Goal: Task Accomplishment & Management: Manage account settings

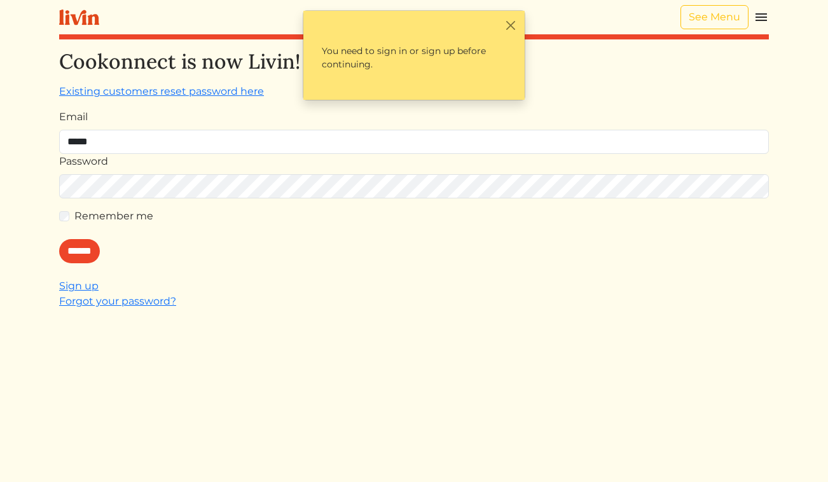
type input "**********"
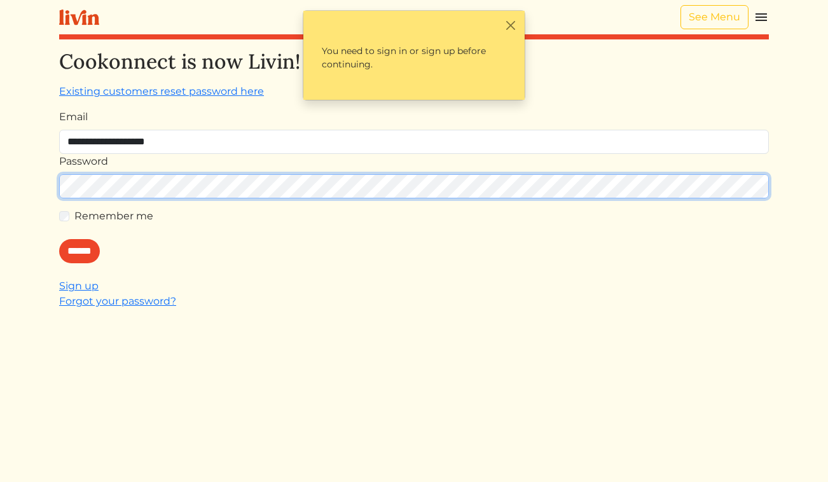
click at [59, 239] on input "******" at bounding box center [79, 251] width 41 height 24
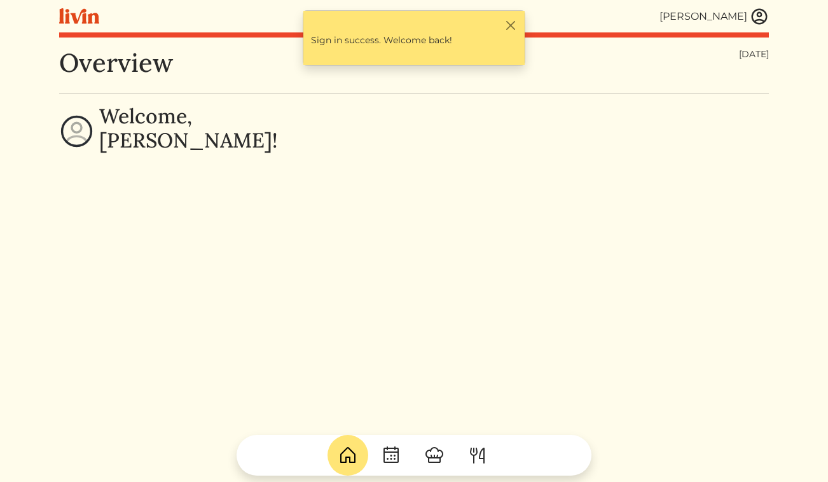
click at [761, 17] on img at bounding box center [759, 16] width 19 height 19
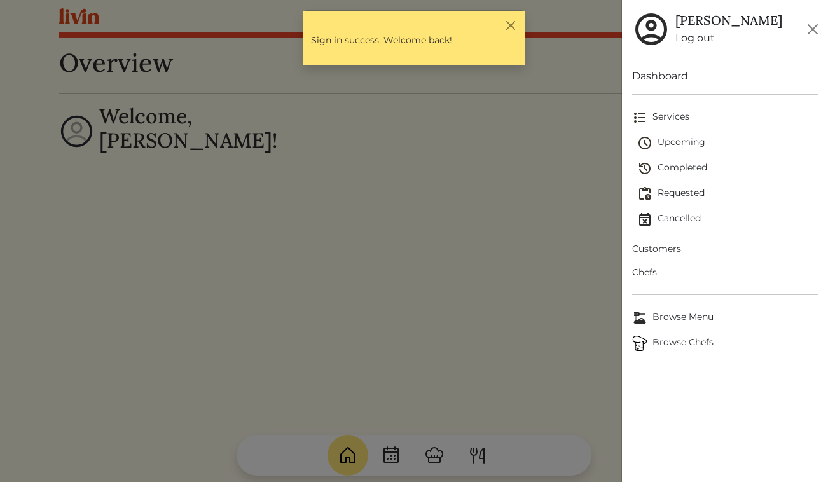
click at [651, 267] on span "Chefs" at bounding box center [725, 272] width 186 height 13
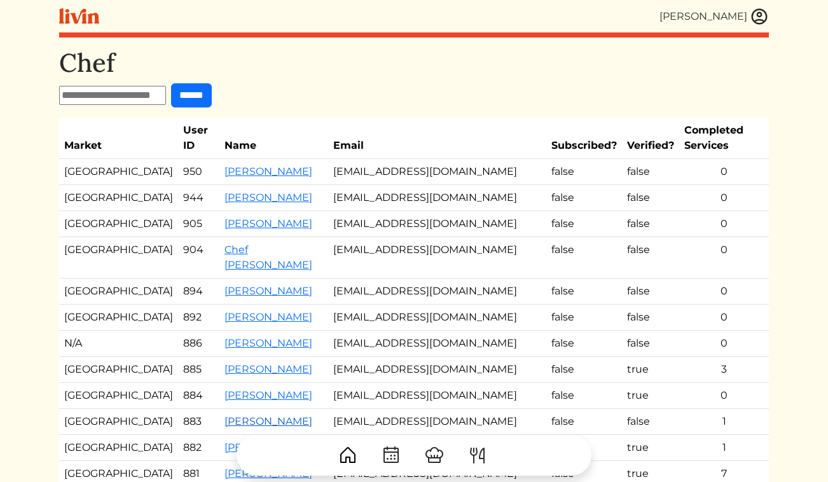
scroll to position [5, 0]
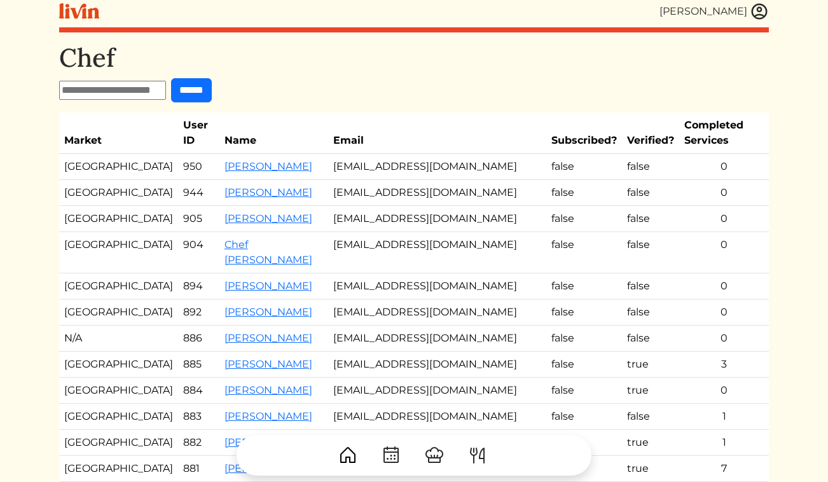
click at [377, 430] on td "[EMAIL_ADDRESS][DOMAIN_NAME]" at bounding box center [437, 443] width 218 height 26
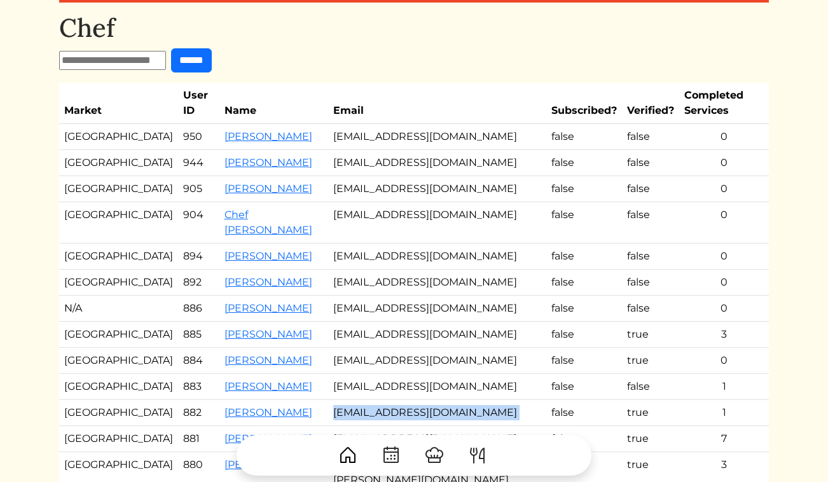
scroll to position [43, 0]
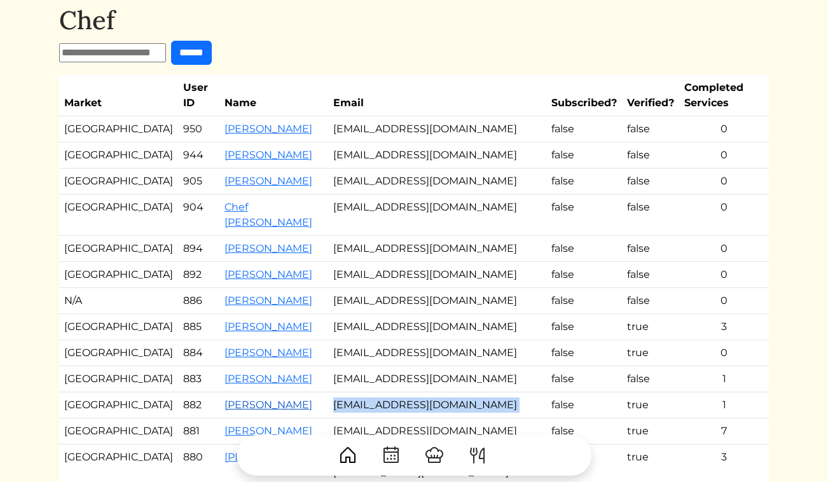
click at [240, 399] on link "[PERSON_NAME]" at bounding box center [268, 405] width 88 height 12
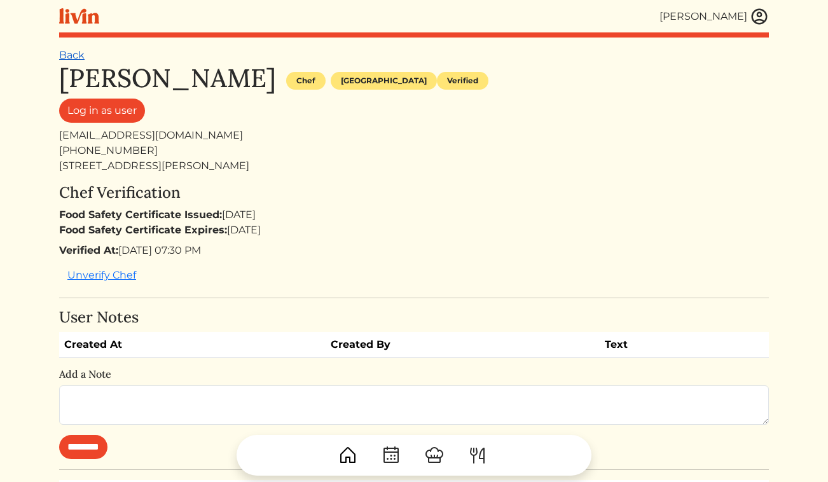
click at [66, 53] on link "Back" at bounding box center [71, 55] width 25 height 12
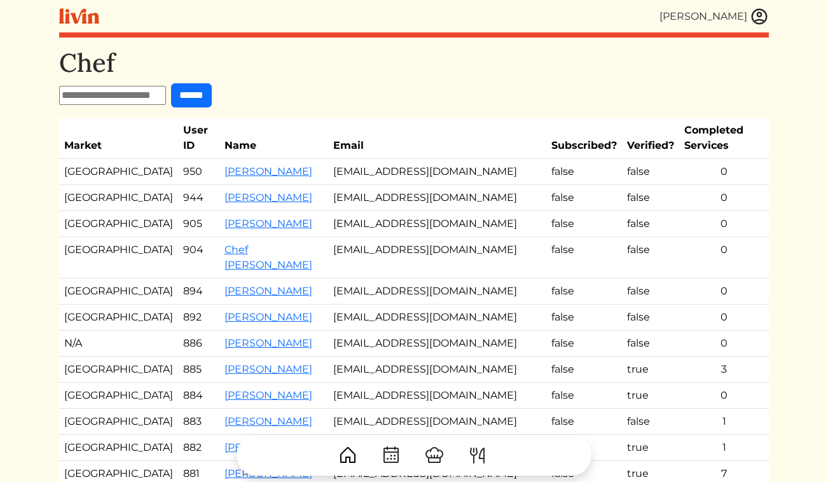
click at [756, 17] on img at bounding box center [759, 16] width 19 height 19
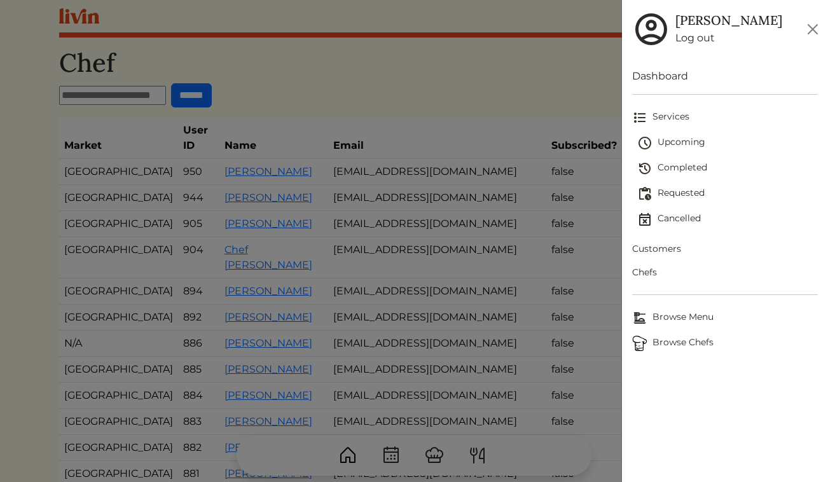
click at [672, 144] on span "Upcoming" at bounding box center [727, 142] width 181 height 15
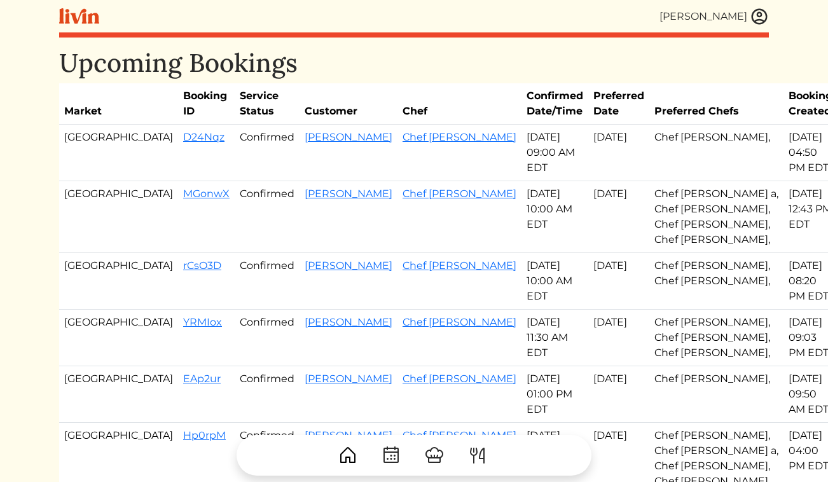
click at [764, 10] on img at bounding box center [759, 16] width 19 height 19
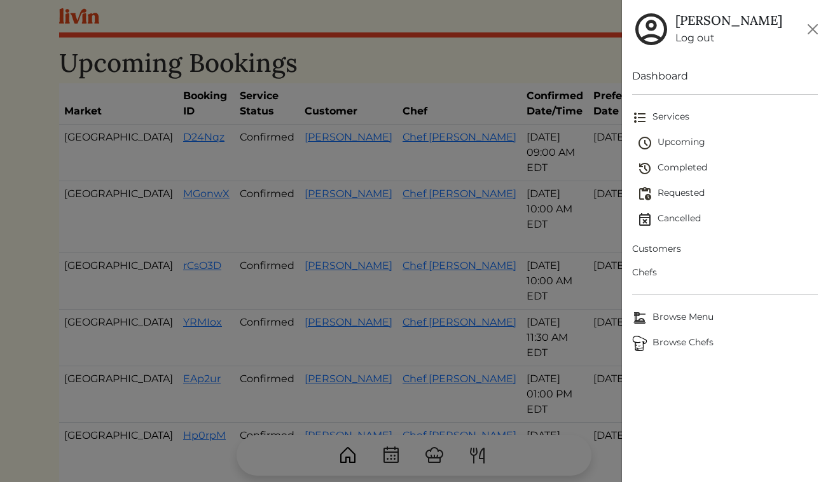
click at [665, 252] on span "Customers" at bounding box center [725, 248] width 186 height 13
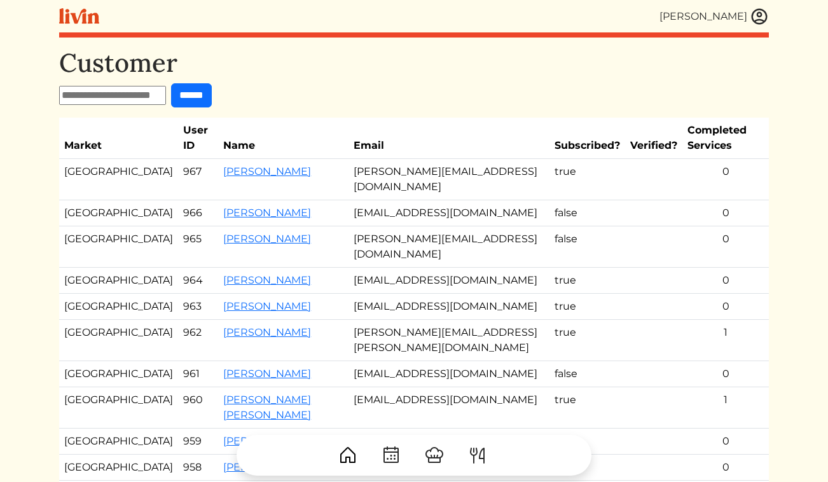
click at [109, 96] on input "text" at bounding box center [112, 95] width 107 height 19
type input "*******"
click at [171, 83] on input "******" at bounding box center [191, 95] width 41 height 24
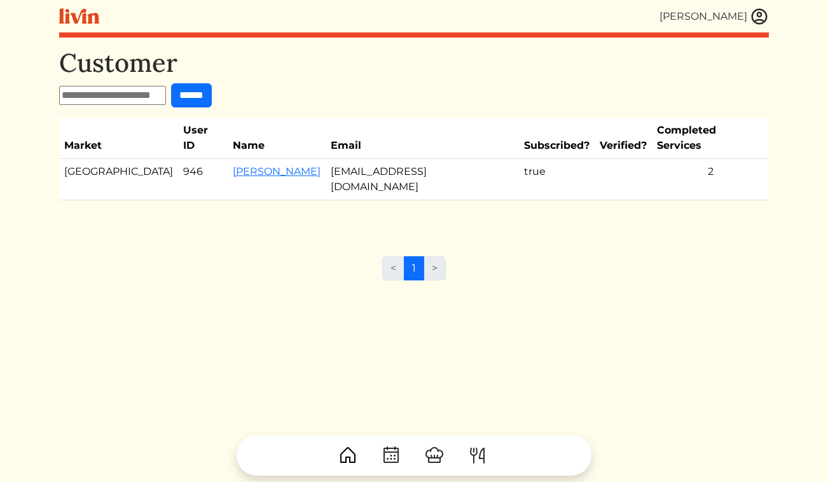
click at [235, 163] on td "[PERSON_NAME]" at bounding box center [277, 179] width 98 height 41
click at [235, 165] on link "[PERSON_NAME]" at bounding box center [277, 171] width 88 height 12
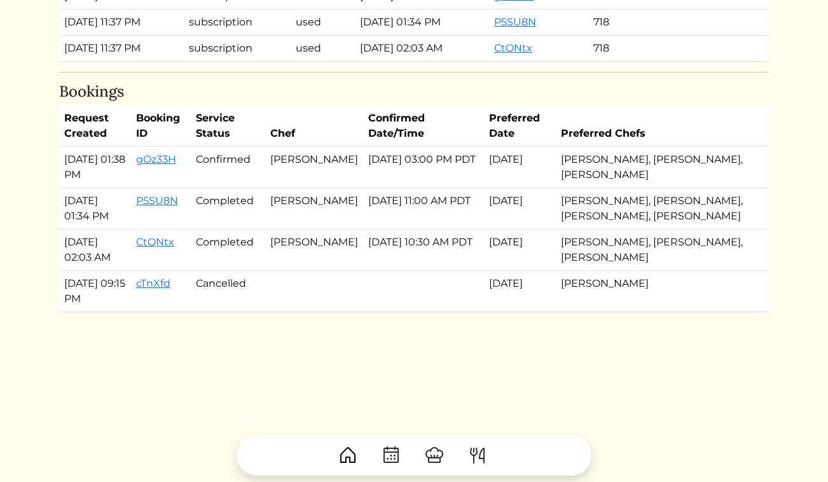
scroll to position [1378, 0]
click at [176, 155] on link "gOz33H" at bounding box center [156, 159] width 40 height 12
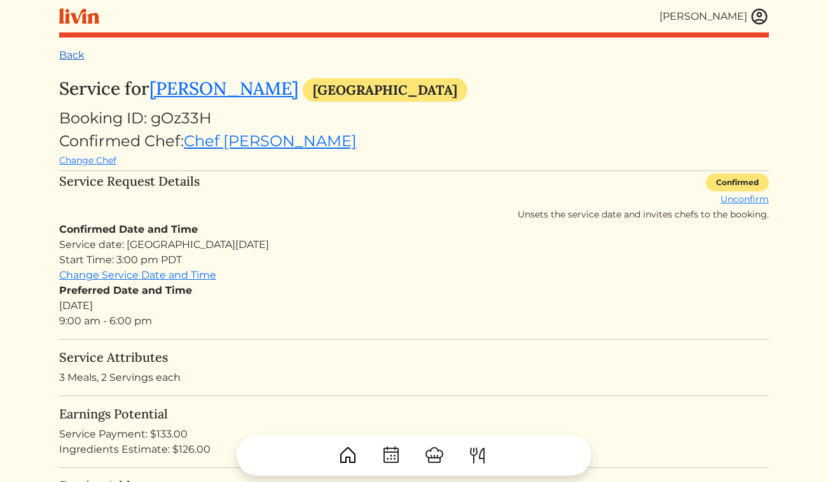
click at [67, 57] on link "Back" at bounding box center [71, 55] width 25 height 12
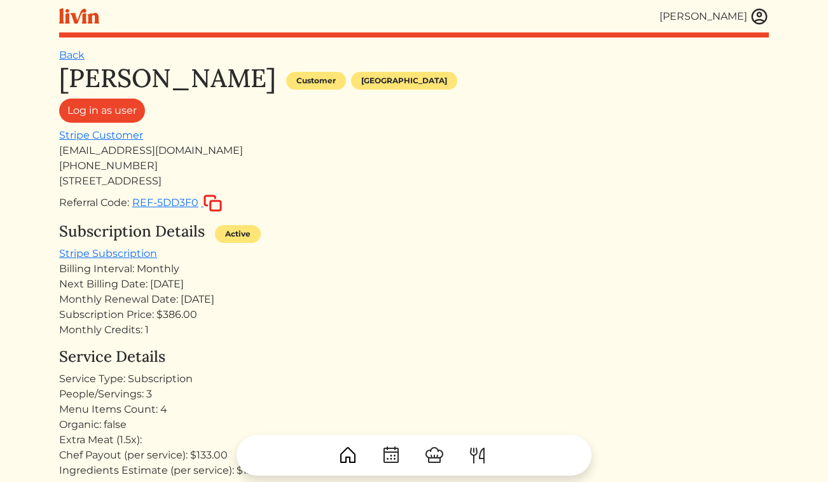
click at [763, 15] on img at bounding box center [759, 16] width 19 height 19
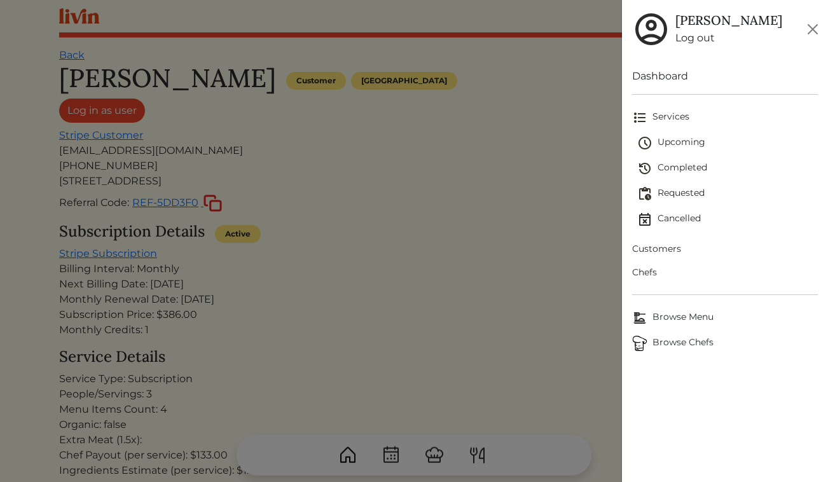
click at [656, 250] on span "Customers" at bounding box center [725, 248] width 186 height 13
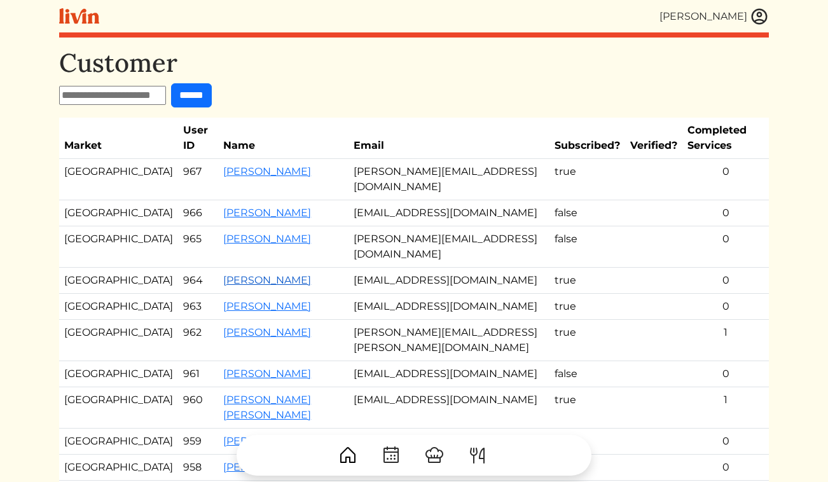
click at [223, 275] on link "[PERSON_NAME]" at bounding box center [267, 280] width 88 height 12
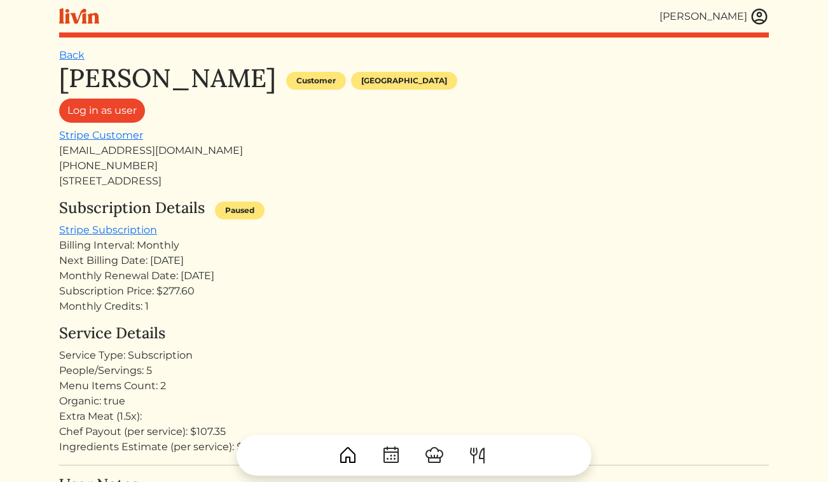
click at [72, 50] on link "Back" at bounding box center [71, 55] width 25 height 12
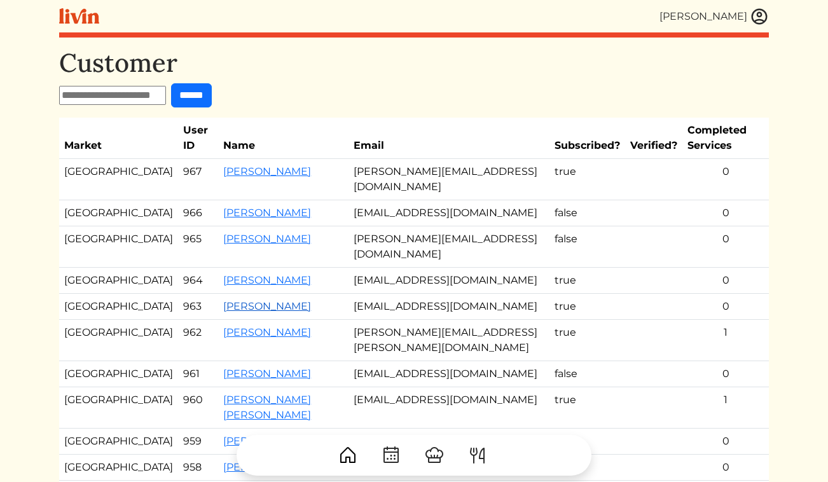
click at [223, 312] on link "[PERSON_NAME]" at bounding box center [267, 306] width 88 height 12
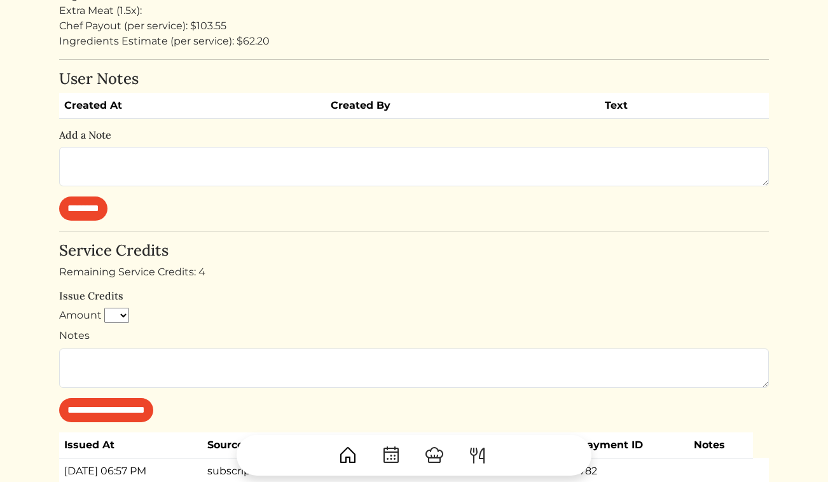
scroll to position [364, 0]
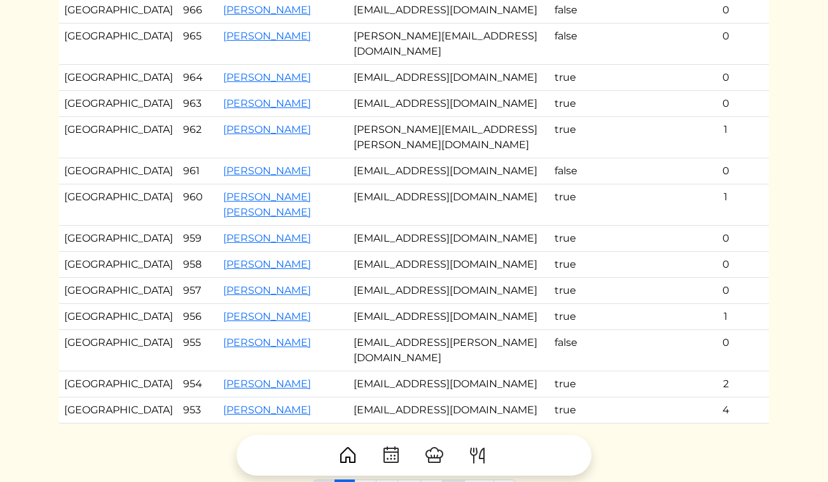
scroll to position [210, 0]
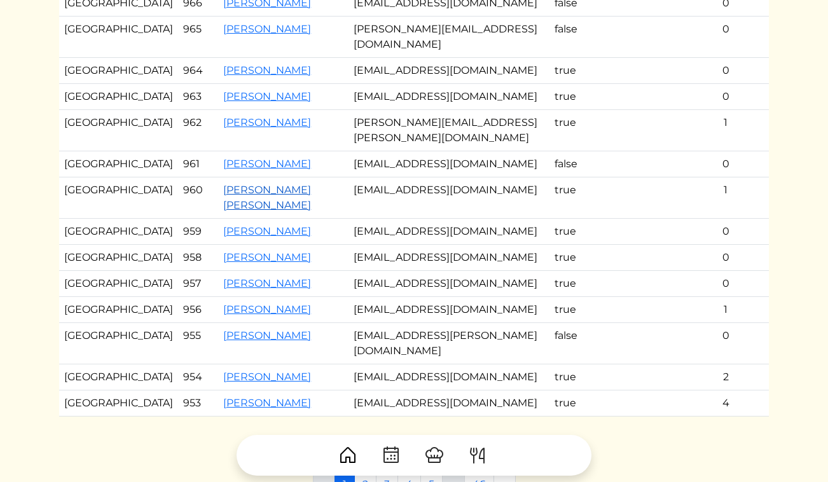
click at [223, 211] on link "[PERSON_NAME] [PERSON_NAME]" at bounding box center [267, 197] width 88 height 27
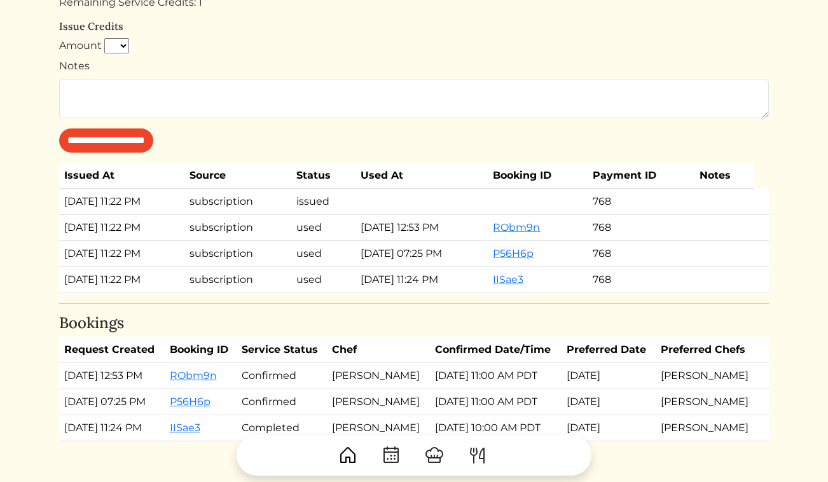
scroll to position [879, 0]
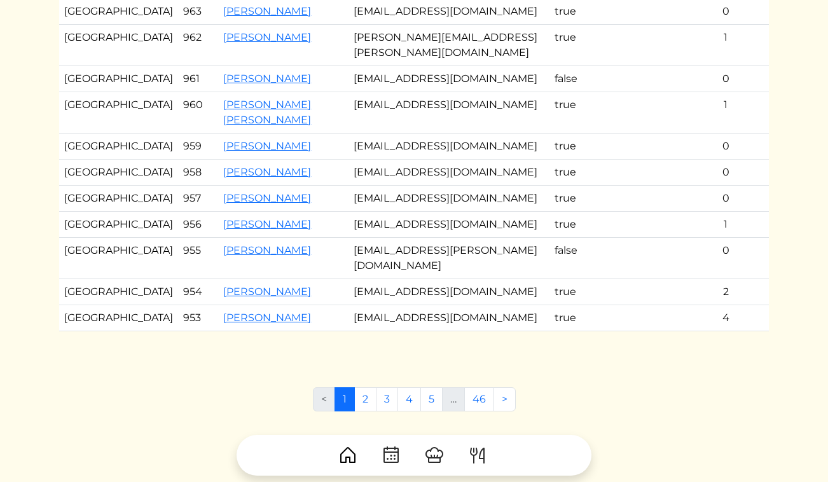
scroll to position [297, 0]
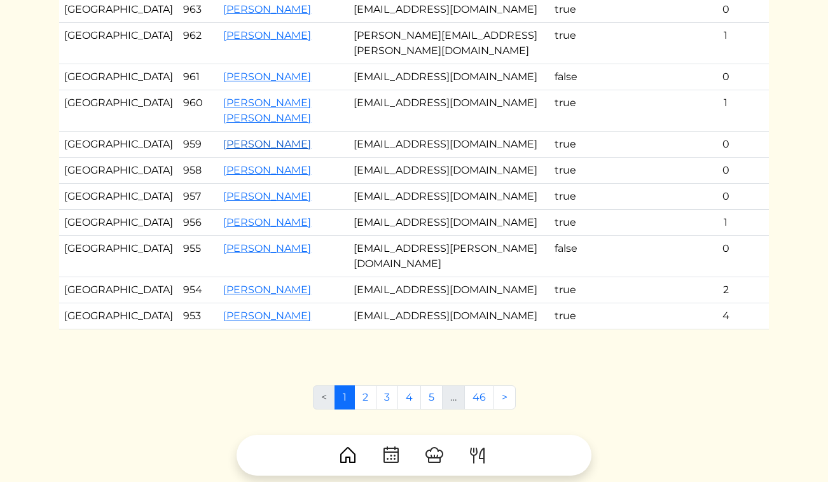
click at [223, 150] on link "[PERSON_NAME]" at bounding box center [267, 144] width 88 height 12
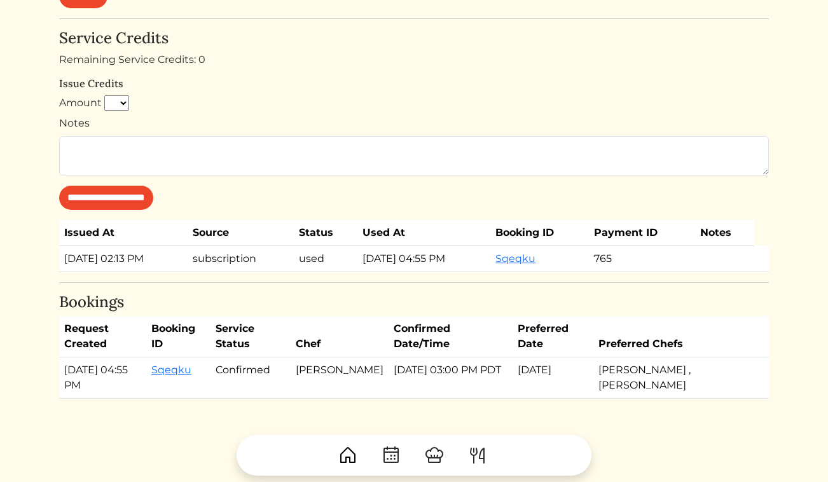
scroll to position [718, 0]
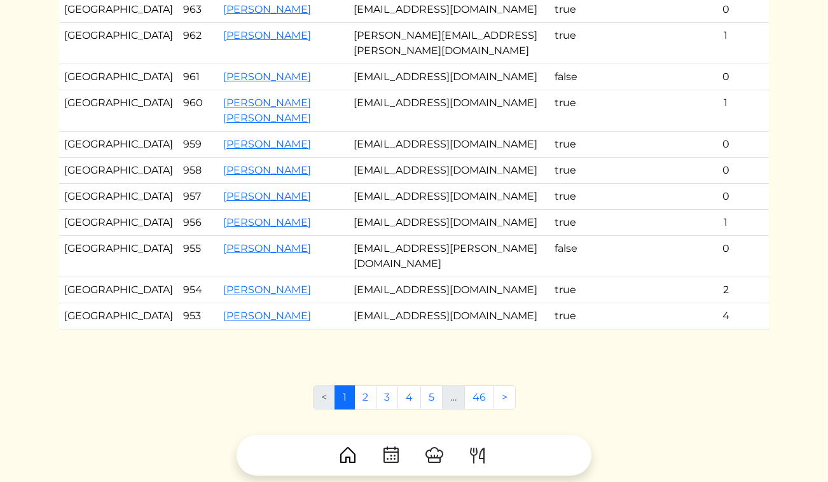
scroll to position [297, 0]
click at [223, 176] on link "[PERSON_NAME]" at bounding box center [267, 170] width 88 height 12
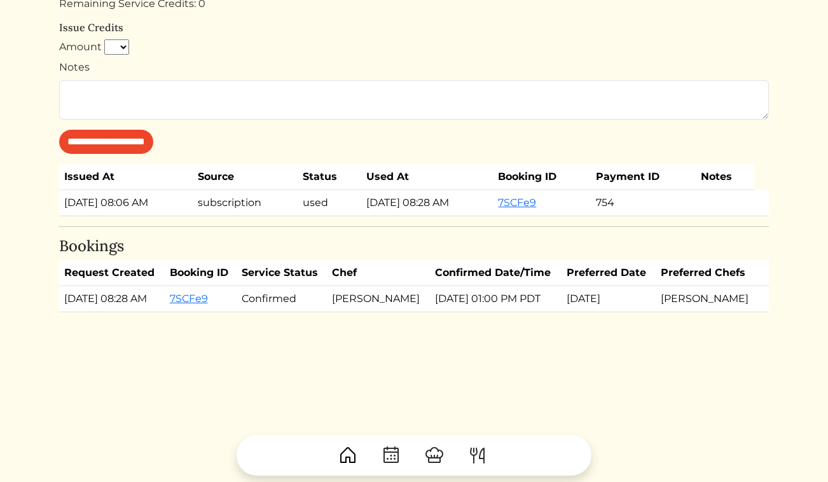
scroll to position [744, 0]
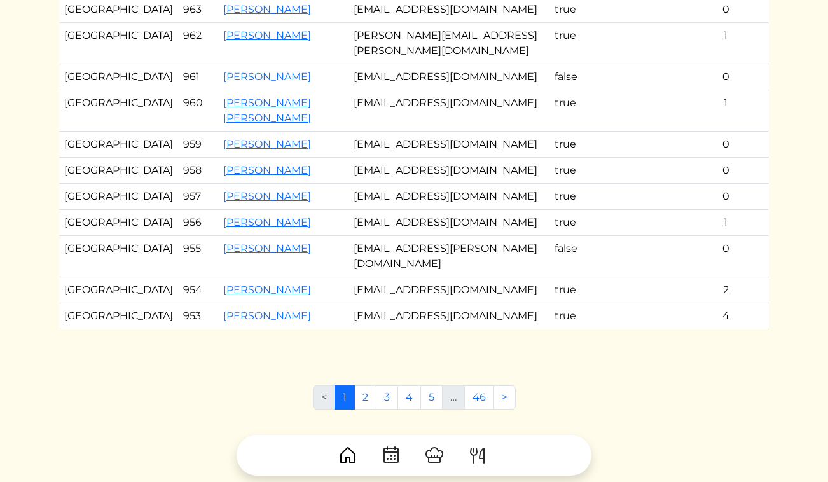
scroll to position [310, 0]
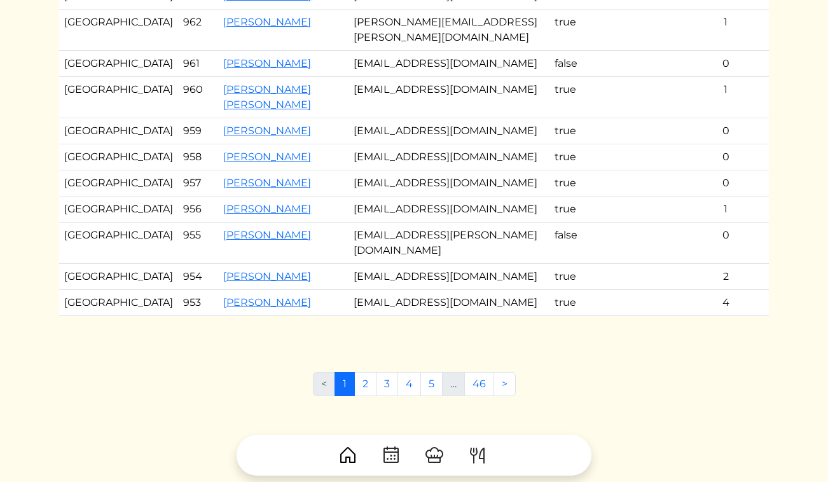
click at [366, 431] on div at bounding box center [414, 450] width 710 height 51
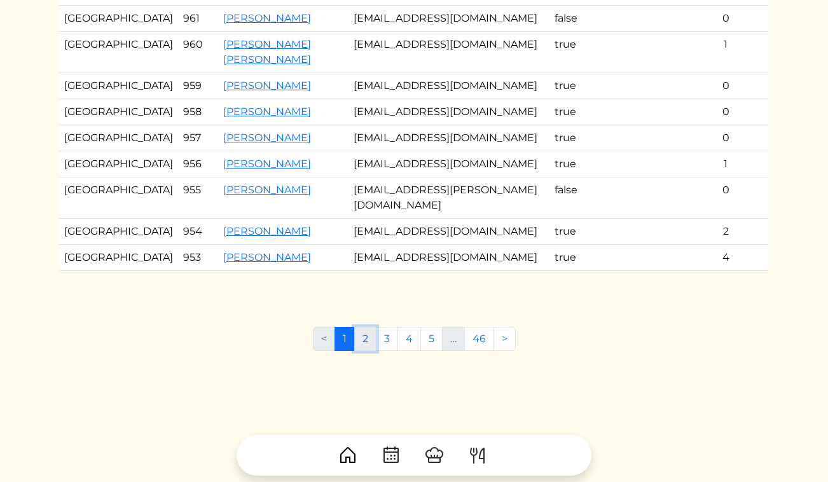
click at [367, 351] on link "2" at bounding box center [365, 339] width 22 height 24
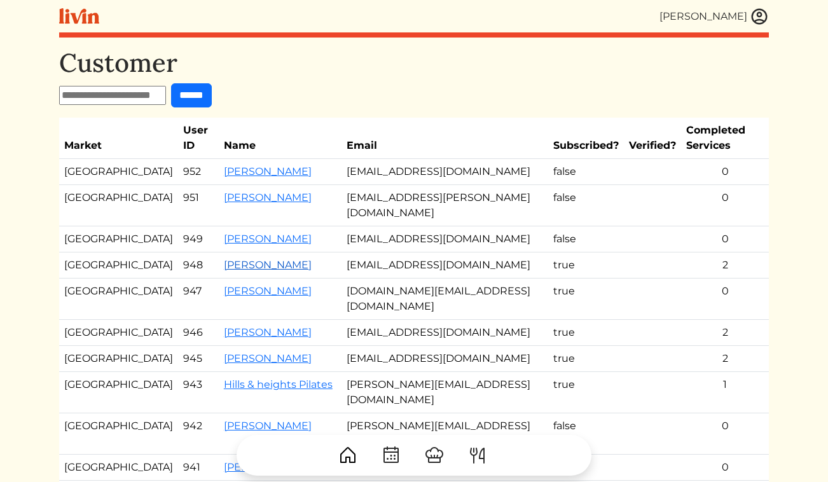
click at [224, 259] on link "[PERSON_NAME]" at bounding box center [268, 265] width 88 height 12
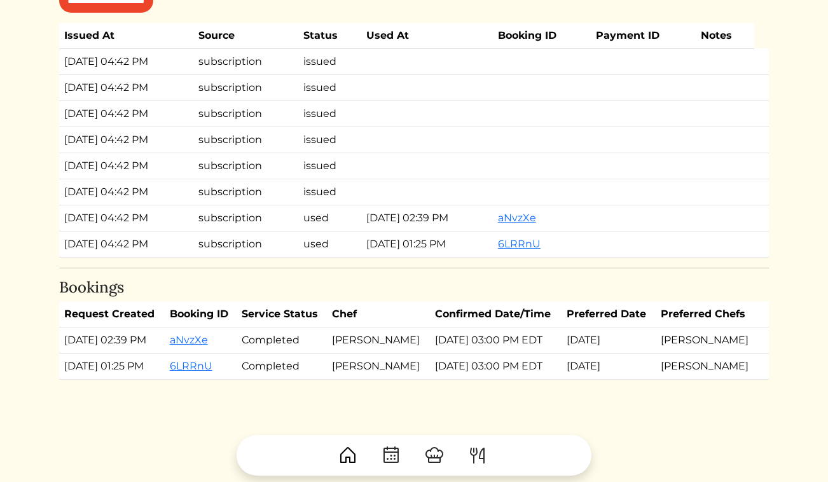
scroll to position [866, 0]
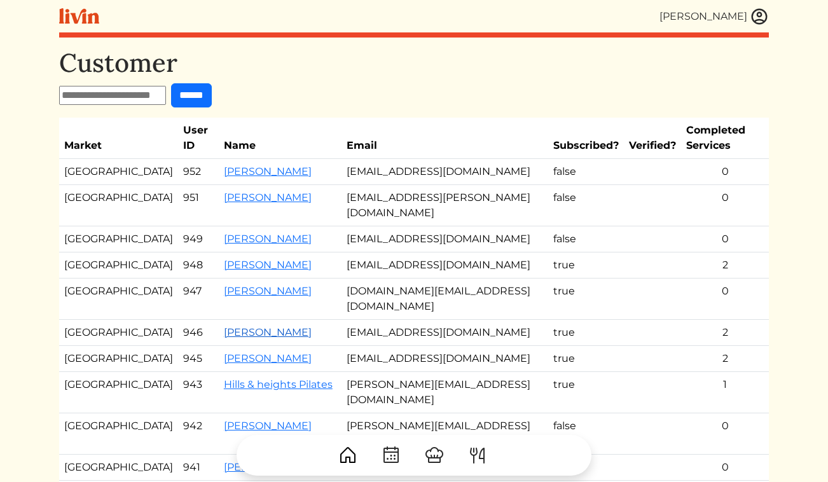
click at [224, 326] on link "[PERSON_NAME]" at bounding box center [268, 332] width 88 height 12
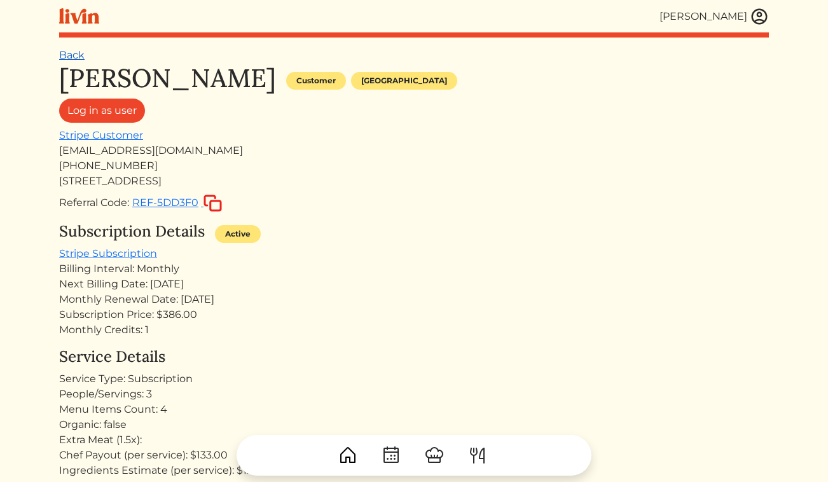
click at [71, 57] on link "Back" at bounding box center [71, 55] width 25 height 12
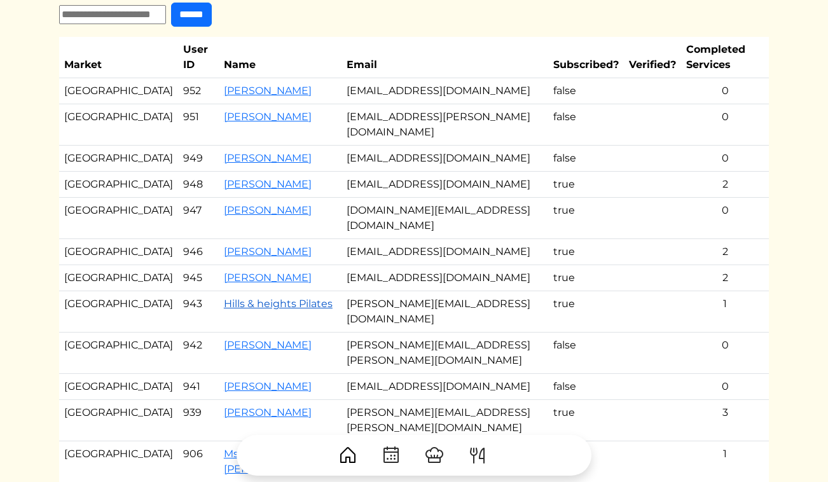
scroll to position [100, 0]
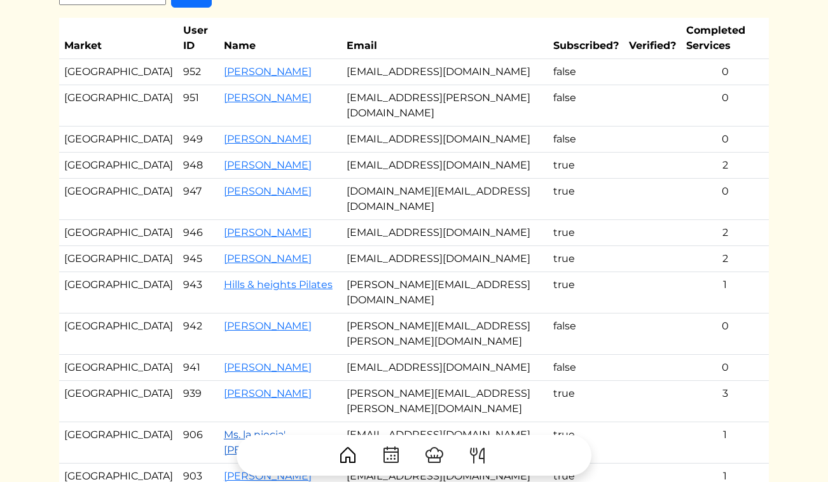
click at [224, 429] on link "Ms. la niecia' [PERSON_NAME]" at bounding box center [268, 442] width 88 height 27
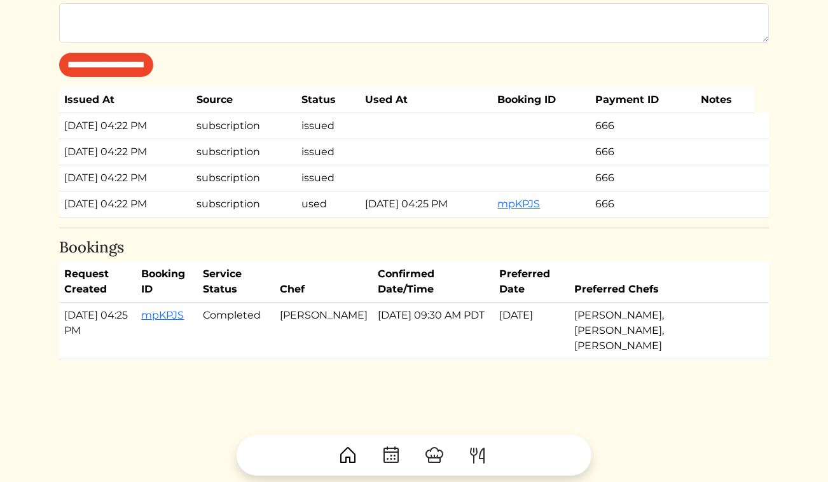
scroll to position [883, 0]
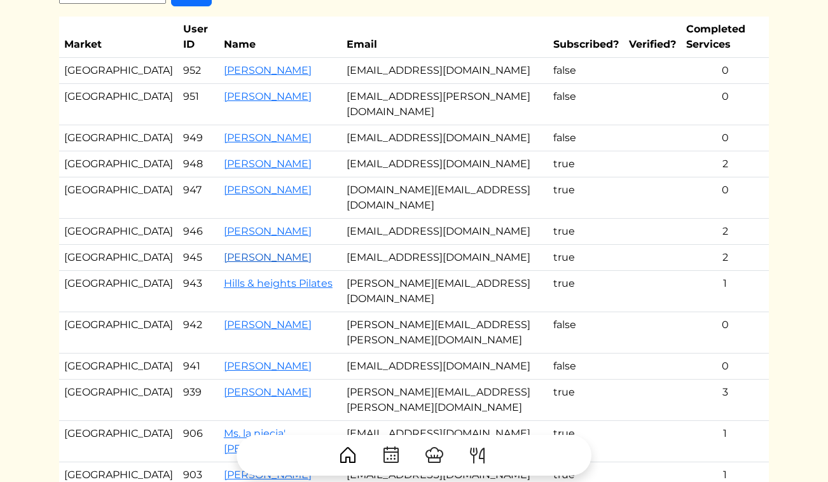
scroll to position [100, 0]
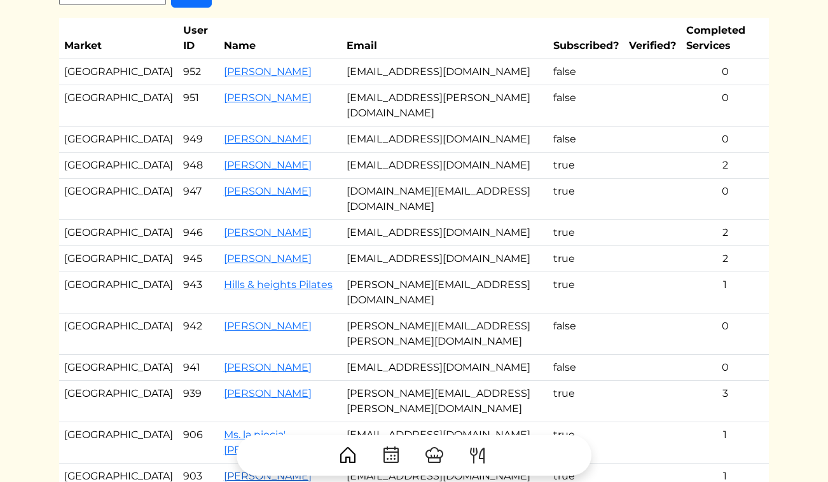
click at [224, 470] on link "[PERSON_NAME]" at bounding box center [268, 476] width 88 height 12
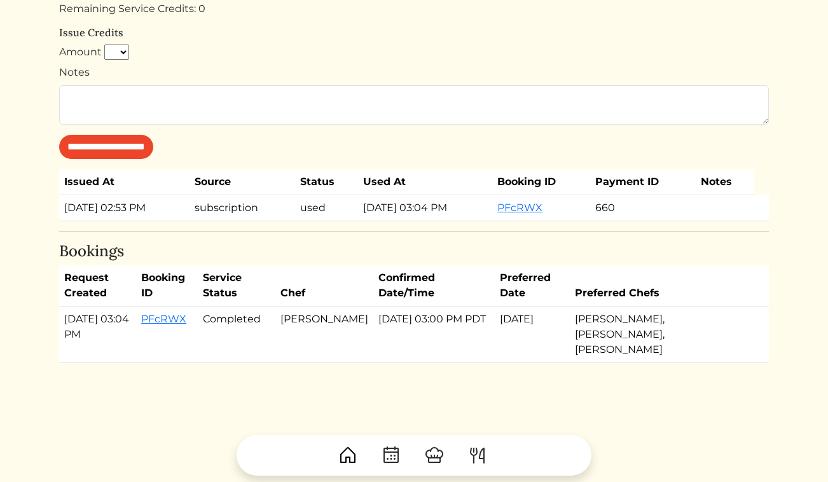
scroll to position [975, 0]
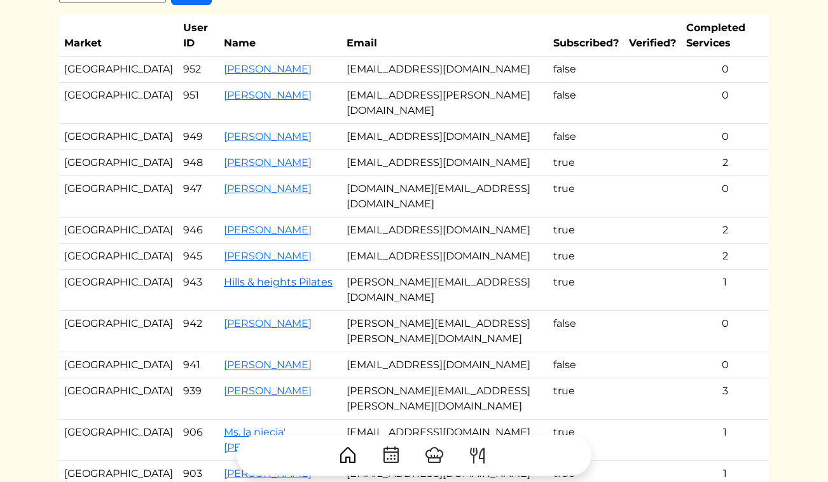
scroll to position [100, 0]
